Goal: Task Accomplishment & Management: Complete application form

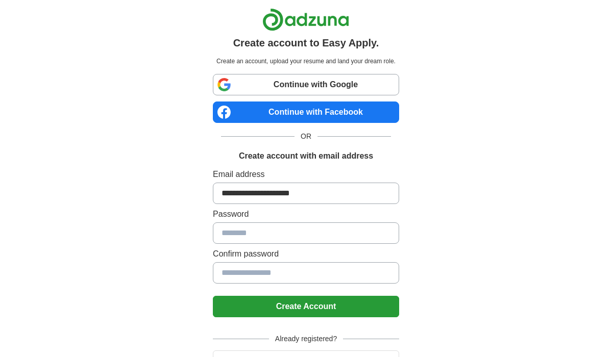
click at [296, 230] on input at bounding box center [306, 233] width 186 height 21
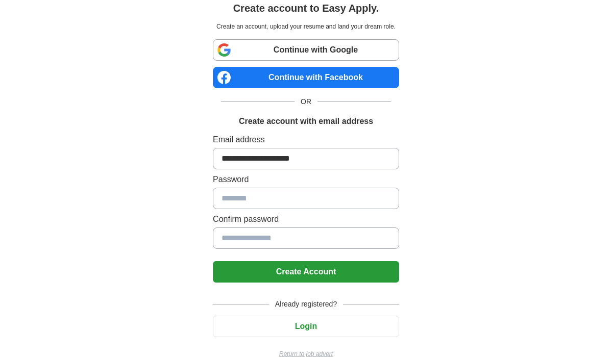
scroll to position [53, 0]
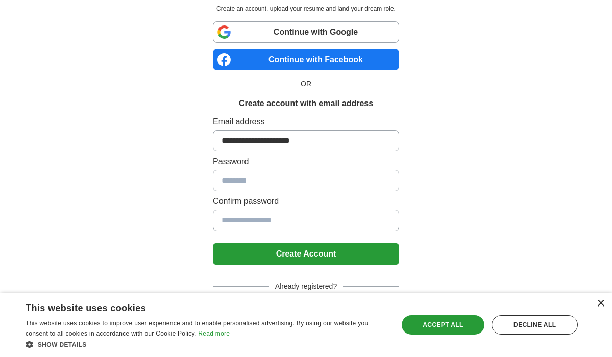
click at [601, 303] on div "×" at bounding box center [601, 304] width 8 height 8
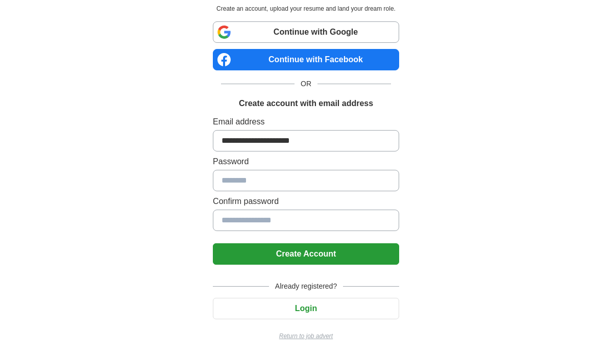
click at [335, 182] on input at bounding box center [306, 180] width 186 height 21
drag, startPoint x: 335, startPoint y: 182, endPoint x: 277, endPoint y: 182, distance: 58.2
click at [277, 182] on input at bounding box center [306, 180] width 186 height 21
drag, startPoint x: 261, startPoint y: 184, endPoint x: 237, endPoint y: 177, distance: 25.0
click at [237, 177] on input at bounding box center [306, 180] width 186 height 21
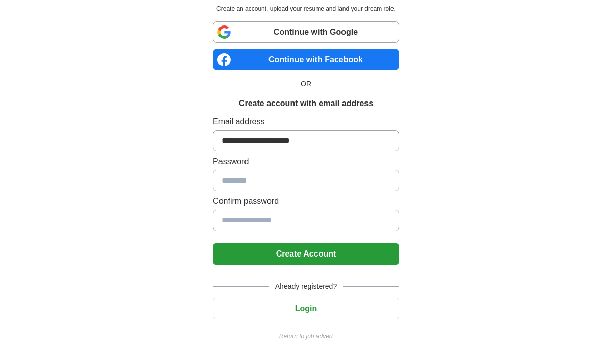
click at [241, 214] on input at bounding box center [306, 220] width 186 height 21
click at [248, 180] on input at bounding box center [306, 180] width 186 height 21
drag, startPoint x: 248, startPoint y: 180, endPoint x: 420, endPoint y: 178, distance: 172.6
click at [420, 178] on div "**********" at bounding box center [306, 152] width 506 height 410
click at [359, 182] on input at bounding box center [306, 180] width 186 height 21
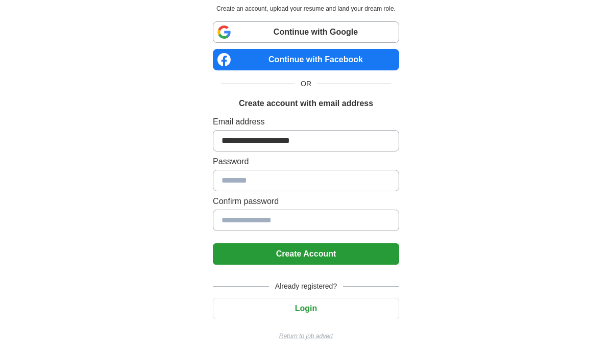
click at [312, 40] on link "Continue with Google" at bounding box center [306, 31] width 186 height 21
